Goal: Task Accomplishment & Management: Manage account settings

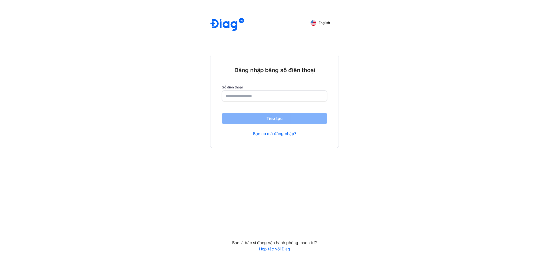
click at [257, 99] on input "number" at bounding box center [275, 96] width 98 height 10
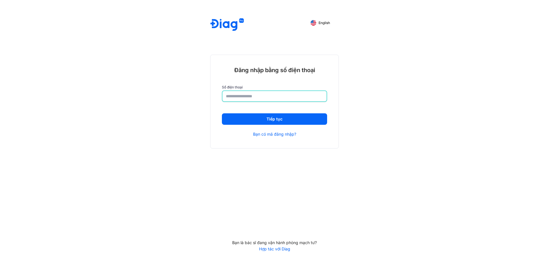
type input "**********"
